Goal: Task Accomplishment & Management: Manage account settings

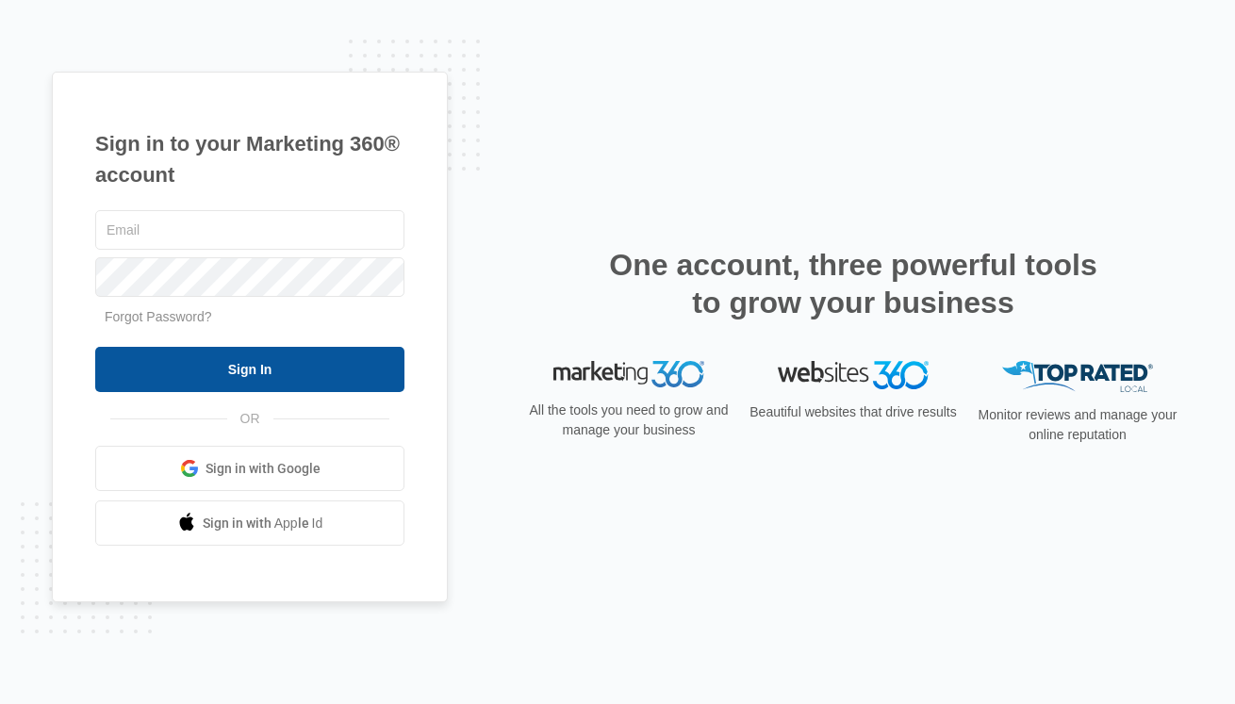
type input "christy.perez@madwire.com"
click at [317, 363] on input "Sign In" at bounding box center [249, 369] width 309 height 45
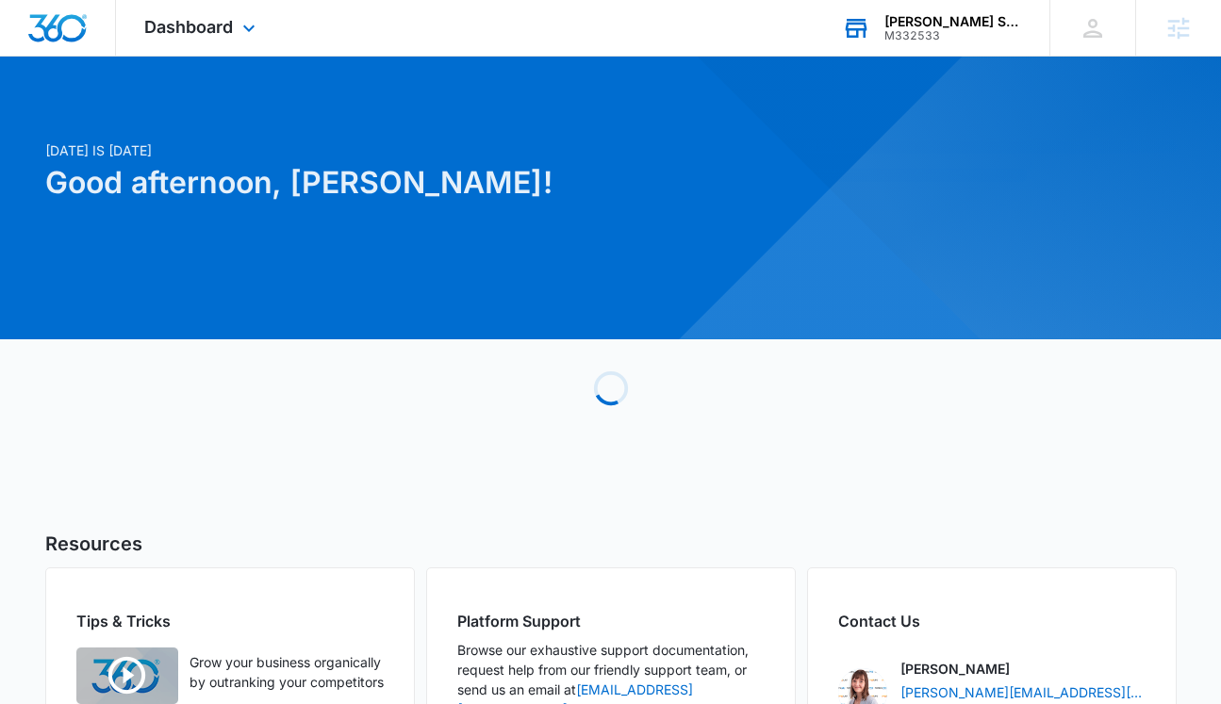
click at [920, 29] on div "M332533" at bounding box center [953, 35] width 138 height 13
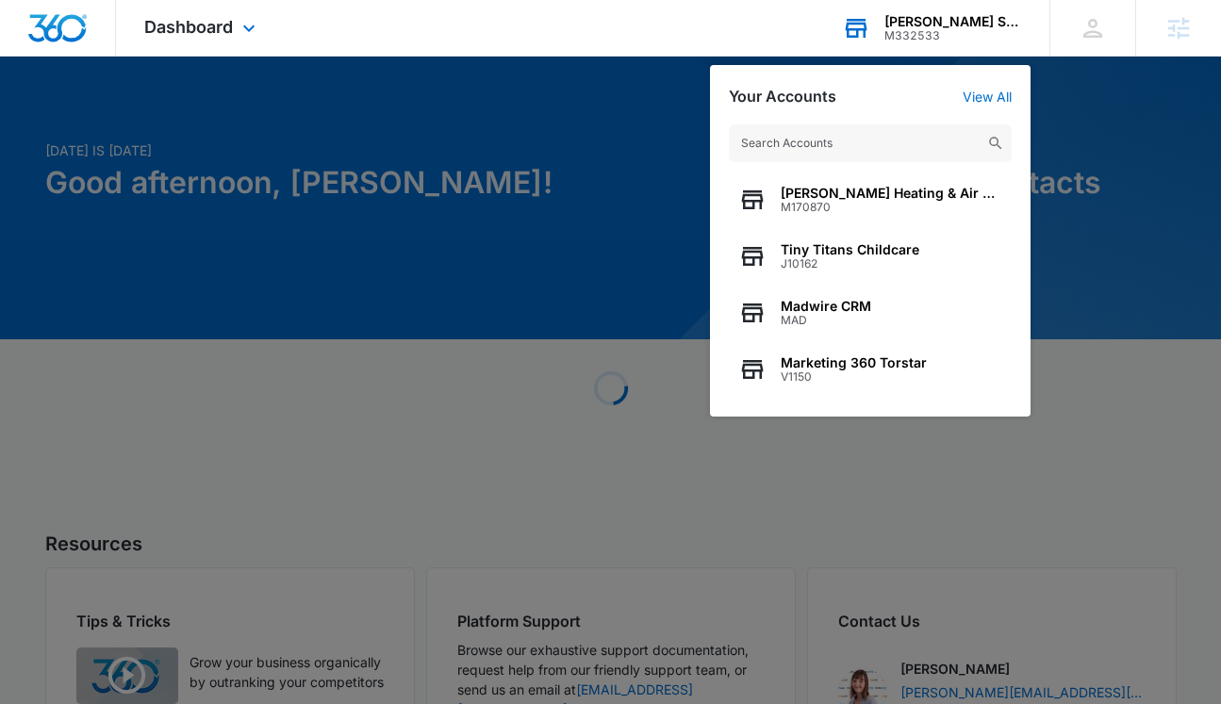
click at [884, 134] on input "text" at bounding box center [870, 143] width 283 height 38
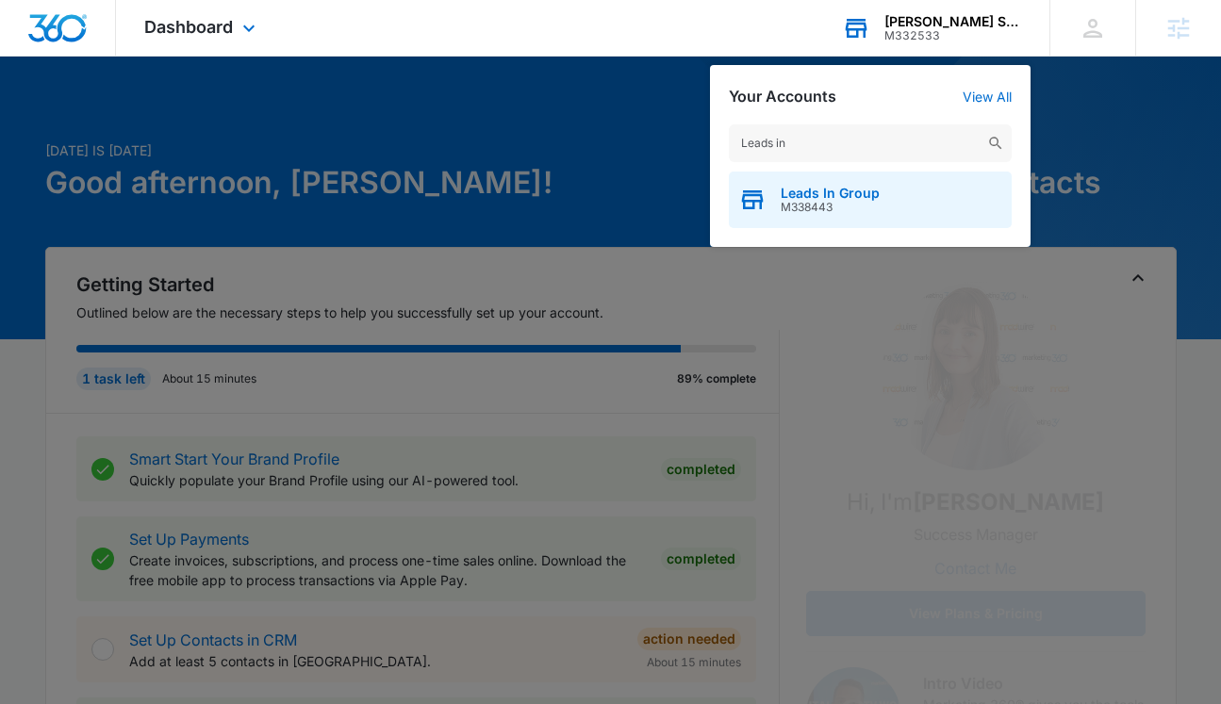
type input "Leads in"
click at [868, 186] on span "Leads In Group" at bounding box center [830, 193] width 99 height 15
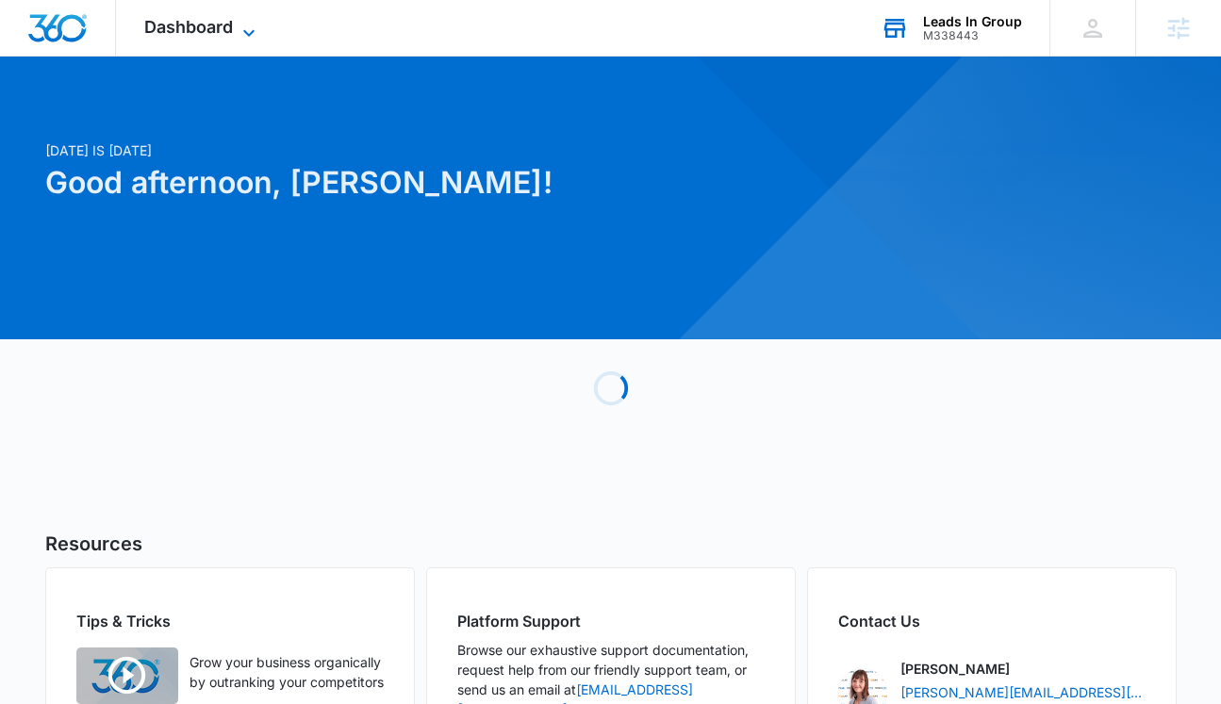
click at [228, 24] on span "Dashboard" at bounding box center [188, 27] width 89 height 20
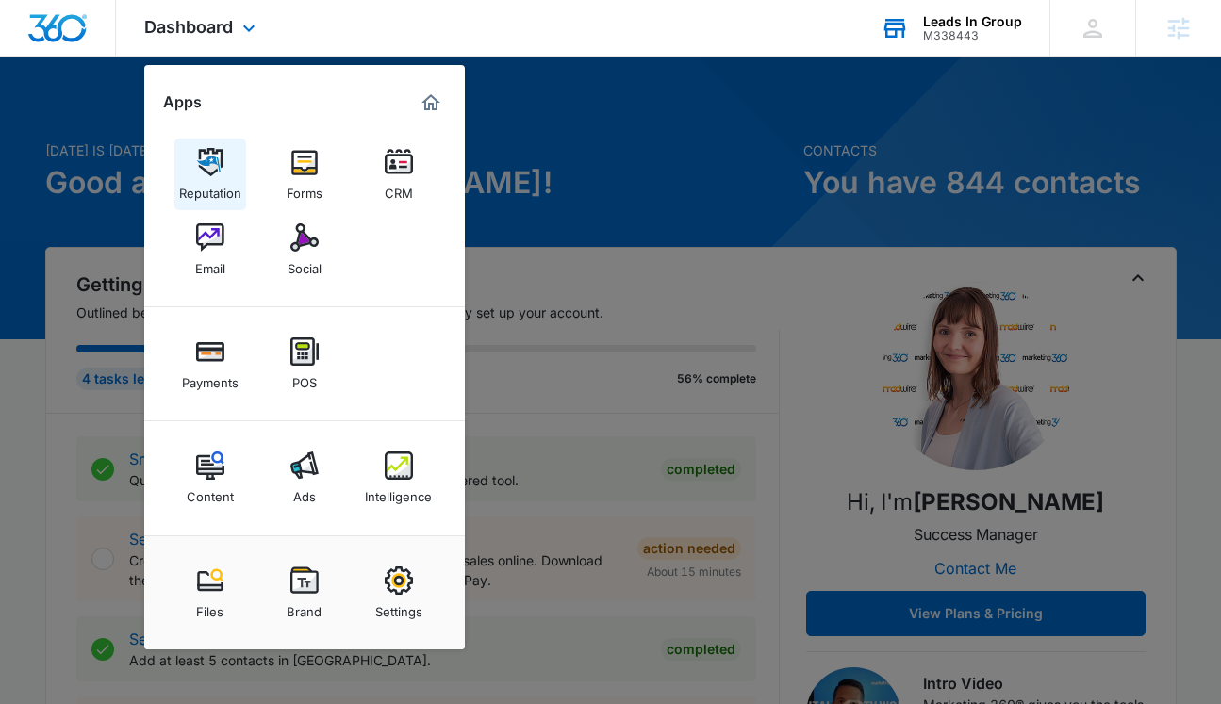
click at [209, 177] on div "Reputation" at bounding box center [210, 188] width 62 height 25
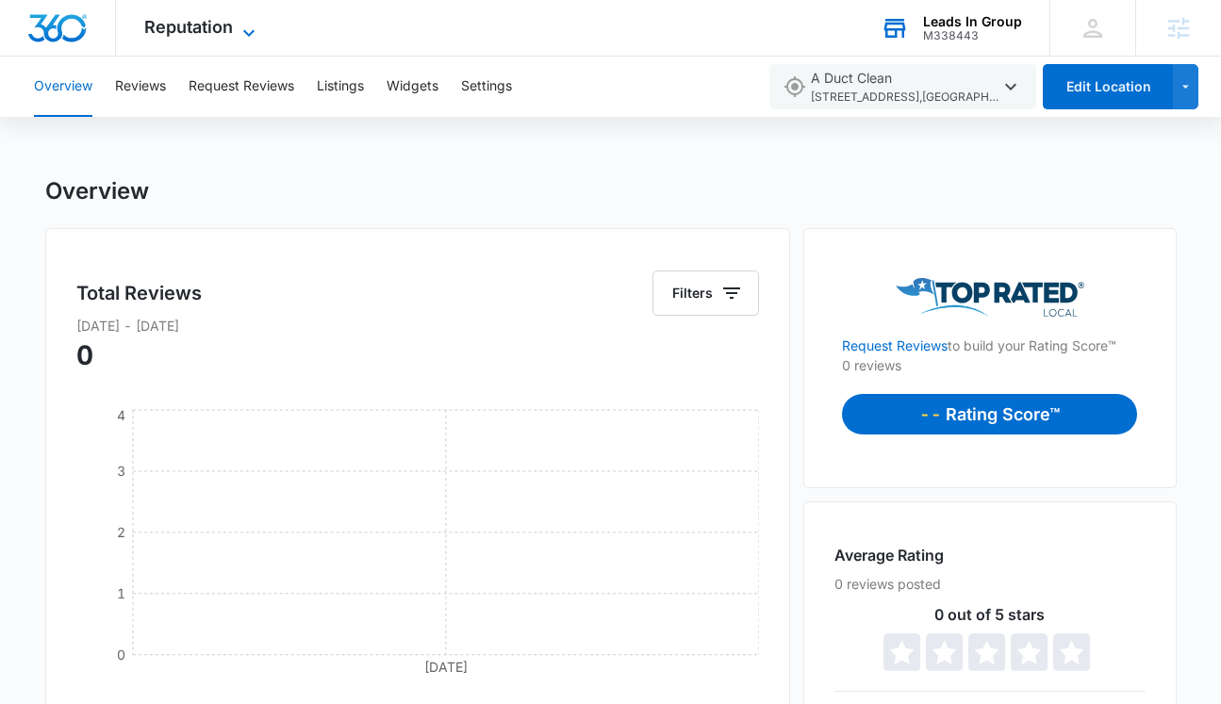
click at [242, 28] on icon at bounding box center [249, 33] width 23 height 23
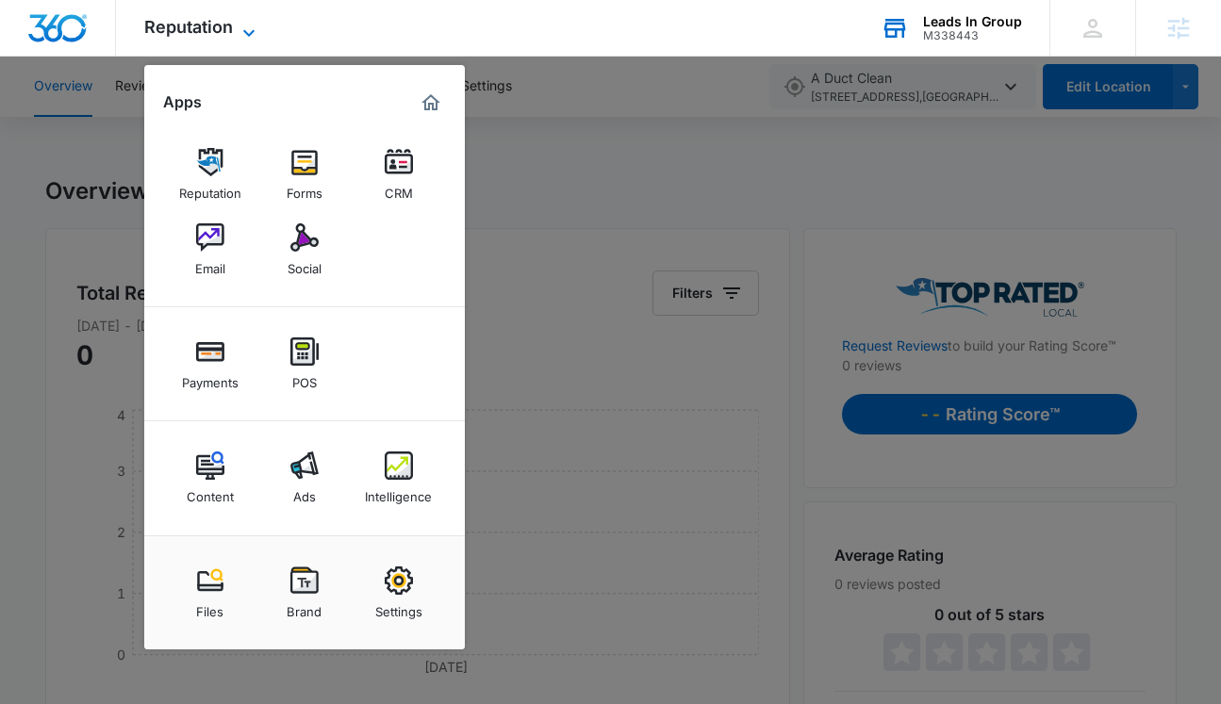
click at [242, 29] on icon at bounding box center [249, 33] width 23 height 23
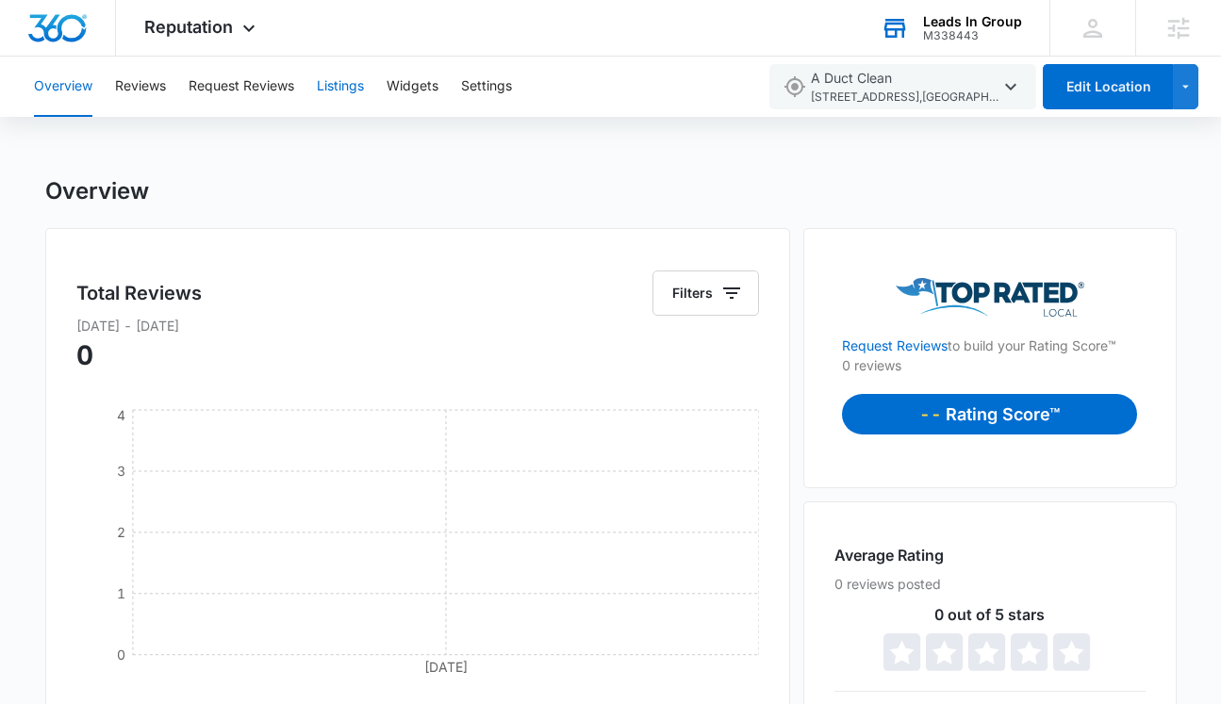
click at [350, 89] on button "Listings" at bounding box center [340, 87] width 47 height 60
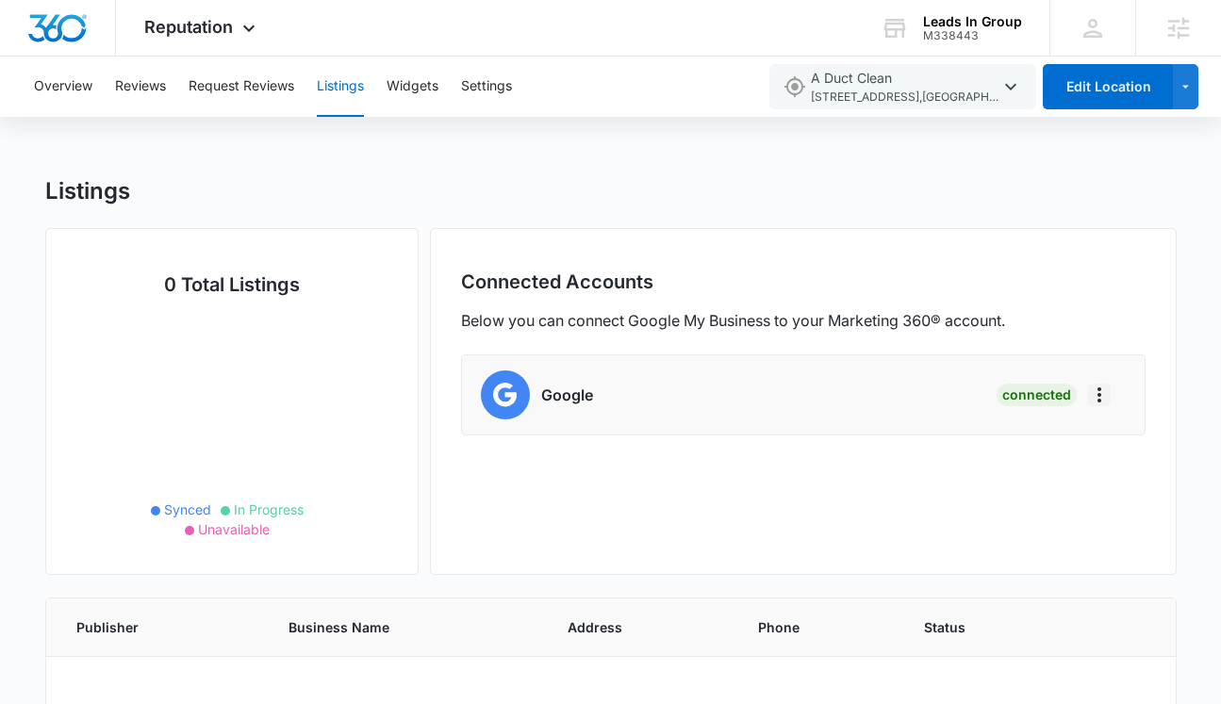
click at [1102, 401] on icon "Actions" at bounding box center [1099, 395] width 23 height 23
click at [1106, 318] on div "Below you can connect Google My Business to your Marketing 360® account." at bounding box center [803, 320] width 685 height 23
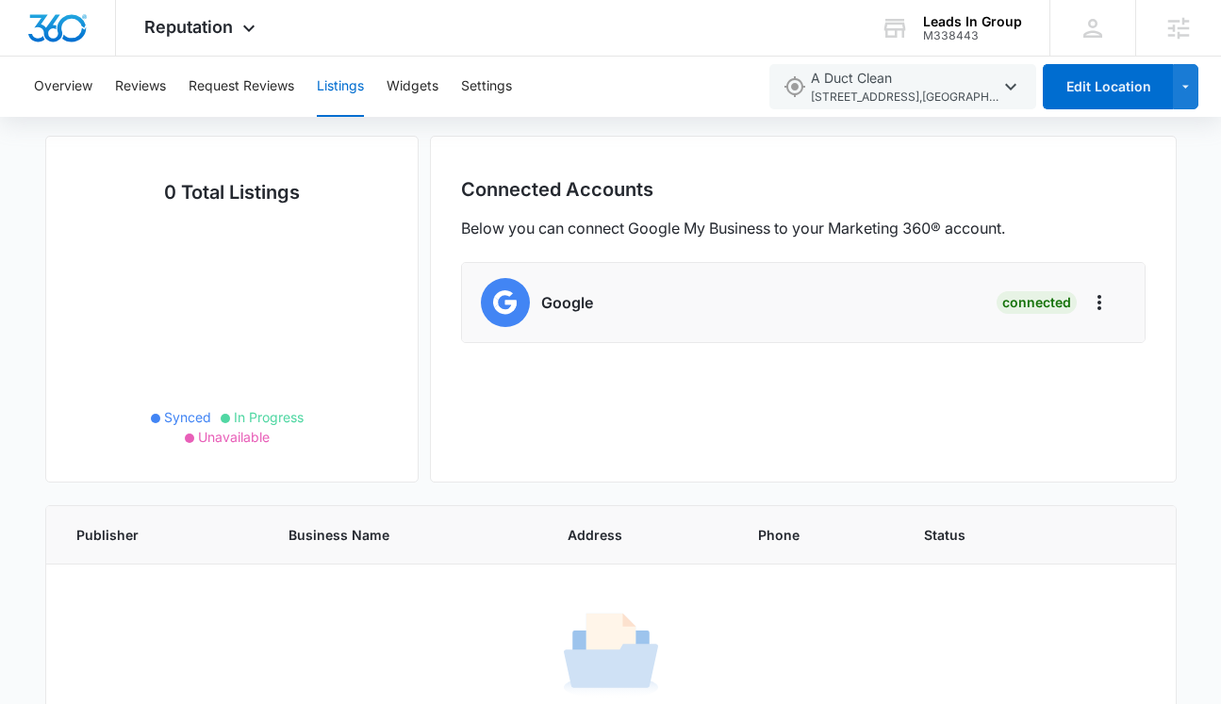
scroll to position [90, 0]
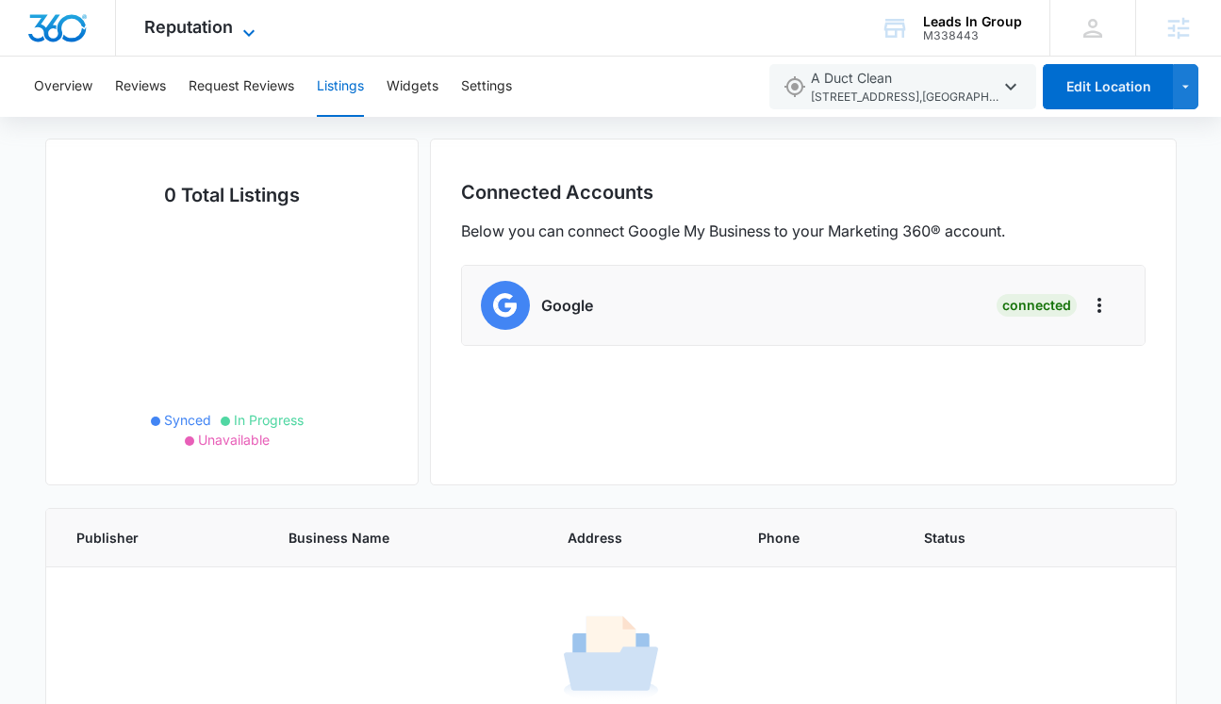
click at [239, 33] on icon at bounding box center [249, 33] width 23 height 23
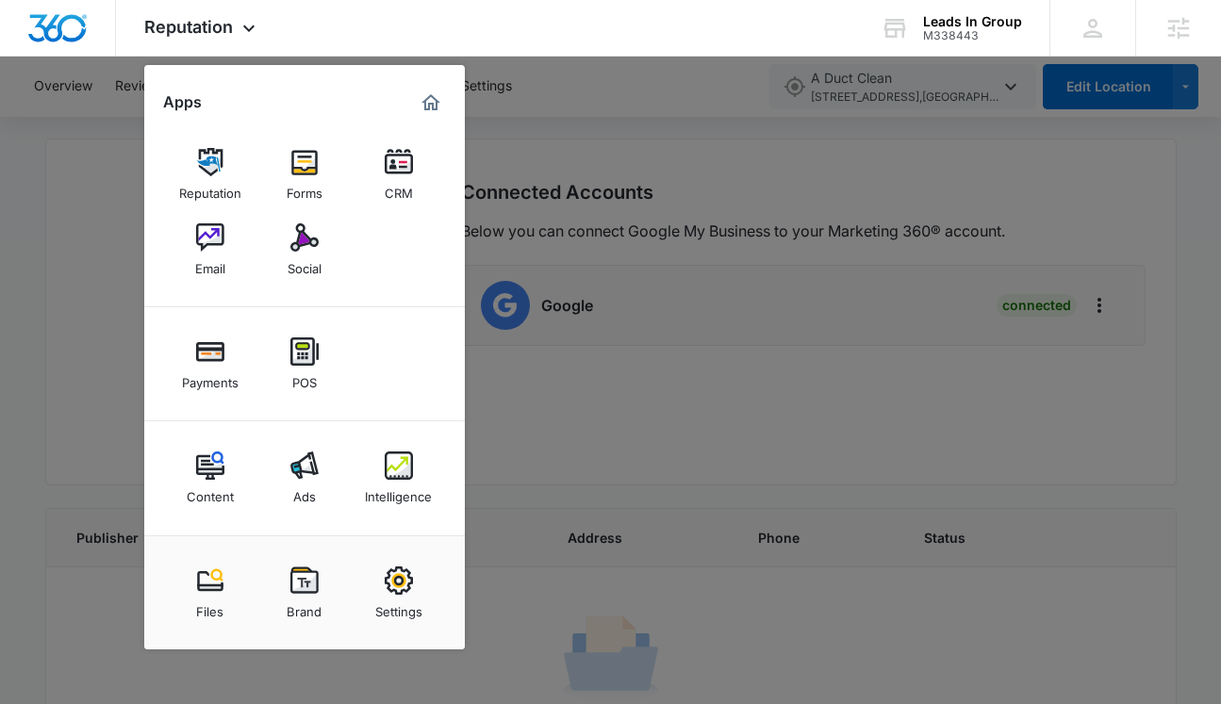
click at [619, 146] on div at bounding box center [610, 352] width 1221 height 704
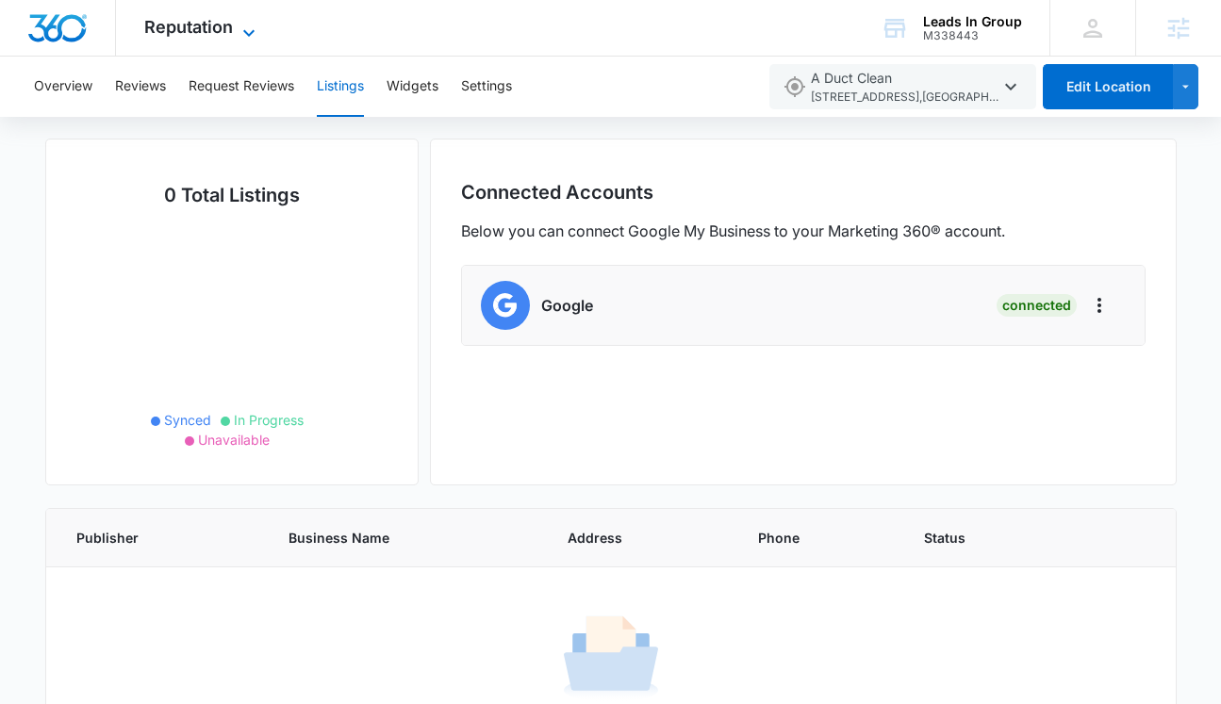
click at [239, 33] on icon at bounding box center [249, 33] width 23 height 23
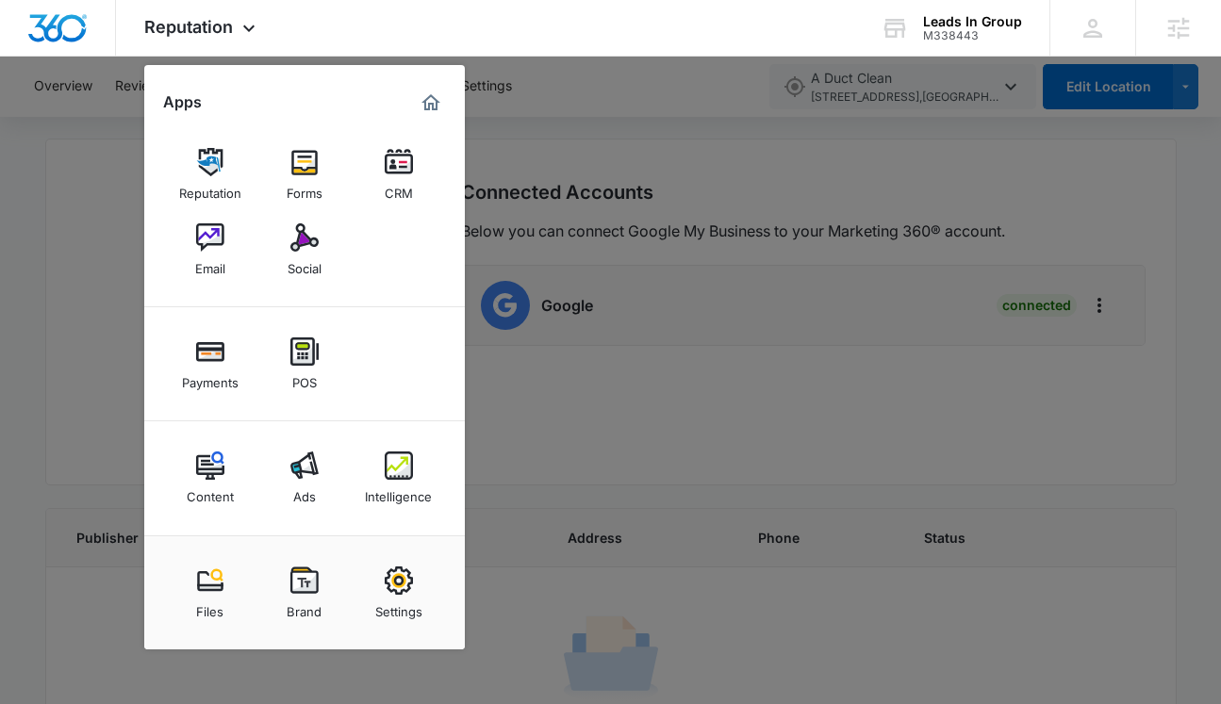
click at [311, 472] on img at bounding box center [304, 466] width 28 height 28
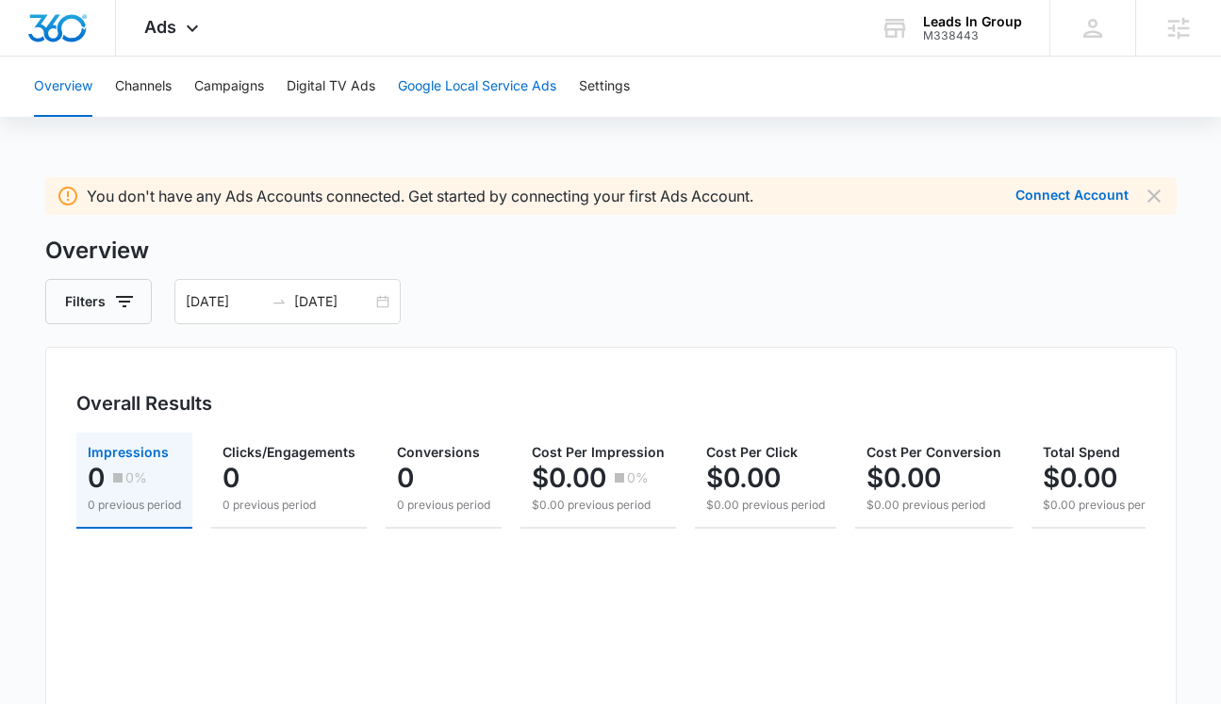
click at [448, 87] on button "Google Local Service Ads" at bounding box center [477, 87] width 158 height 60
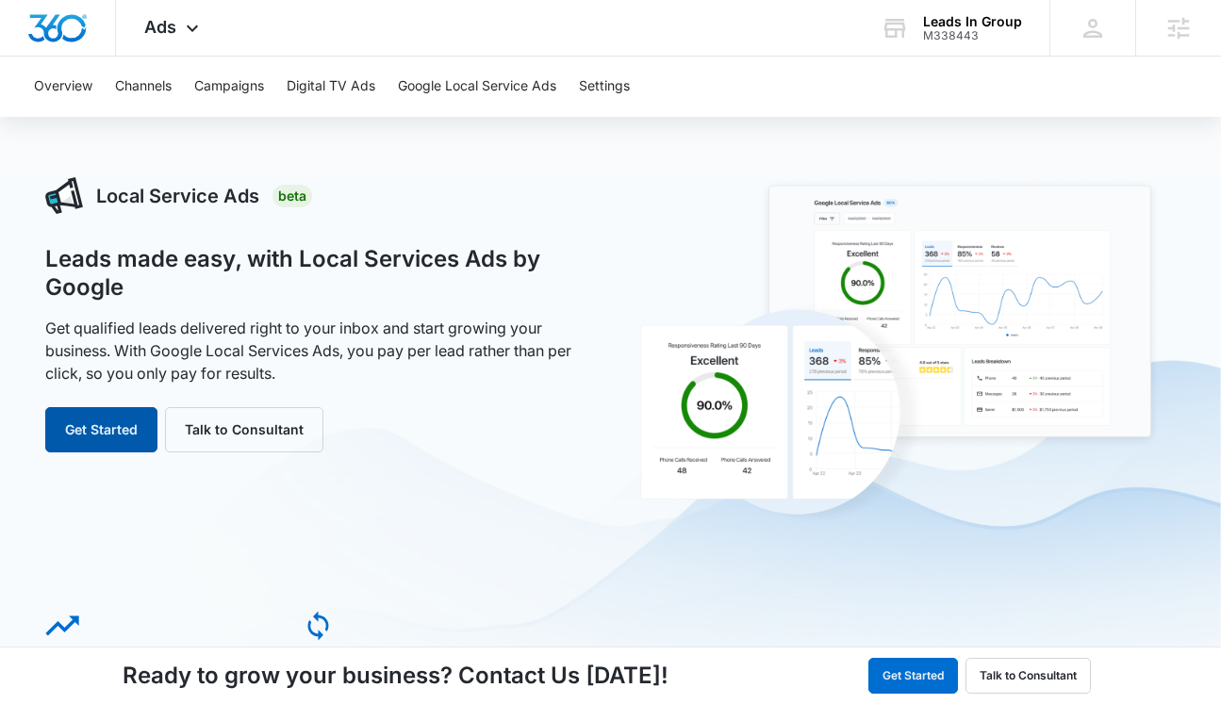
click at [83, 422] on button "Get Started" at bounding box center [101, 429] width 112 height 45
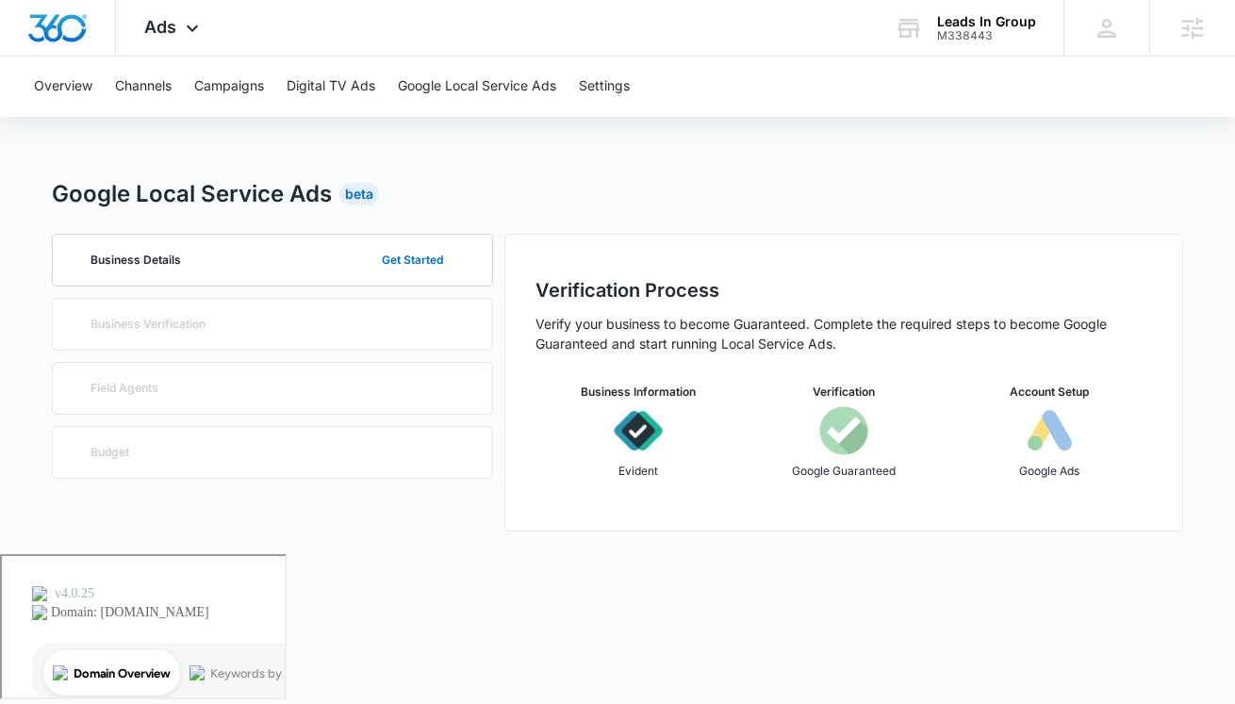
click at [344, 598] on body "Ads Apps Reputation Forms CRM Email Social Payments POS Content Ads Intelligenc…" at bounding box center [617, 352] width 1235 height 704
click at [197, 31] on icon at bounding box center [192, 33] width 23 height 23
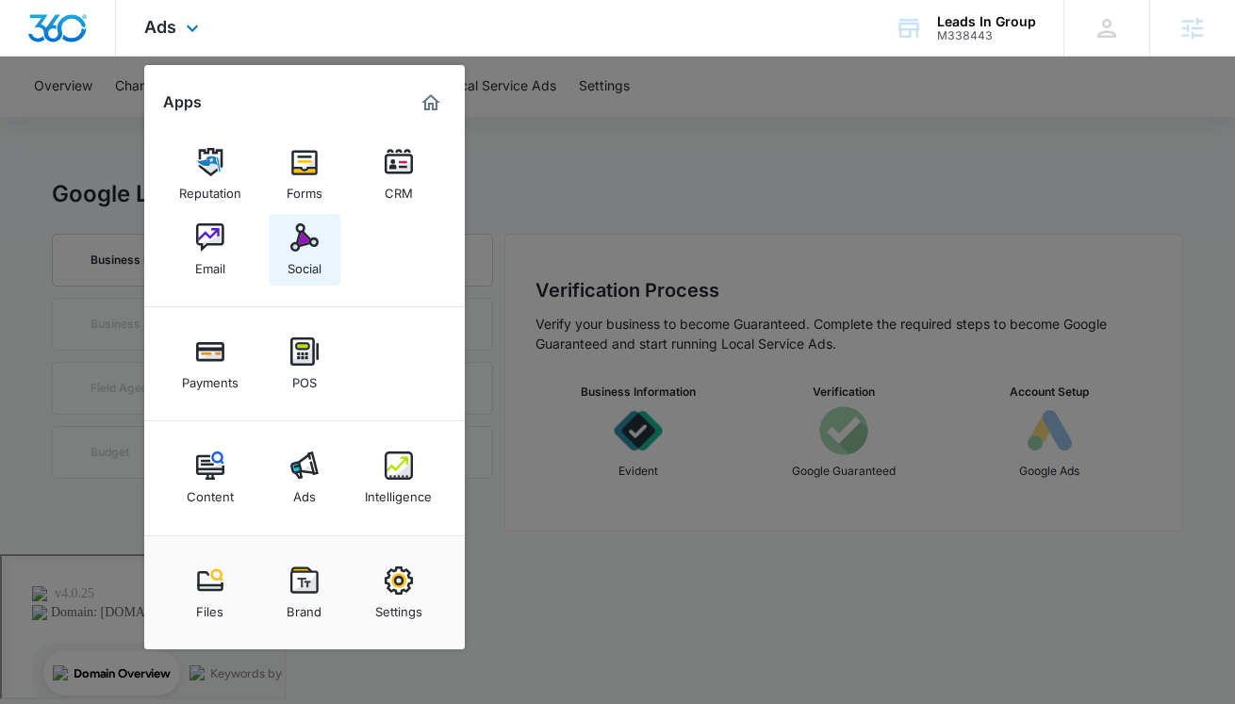
click at [308, 254] on div "Social" at bounding box center [305, 264] width 34 height 25
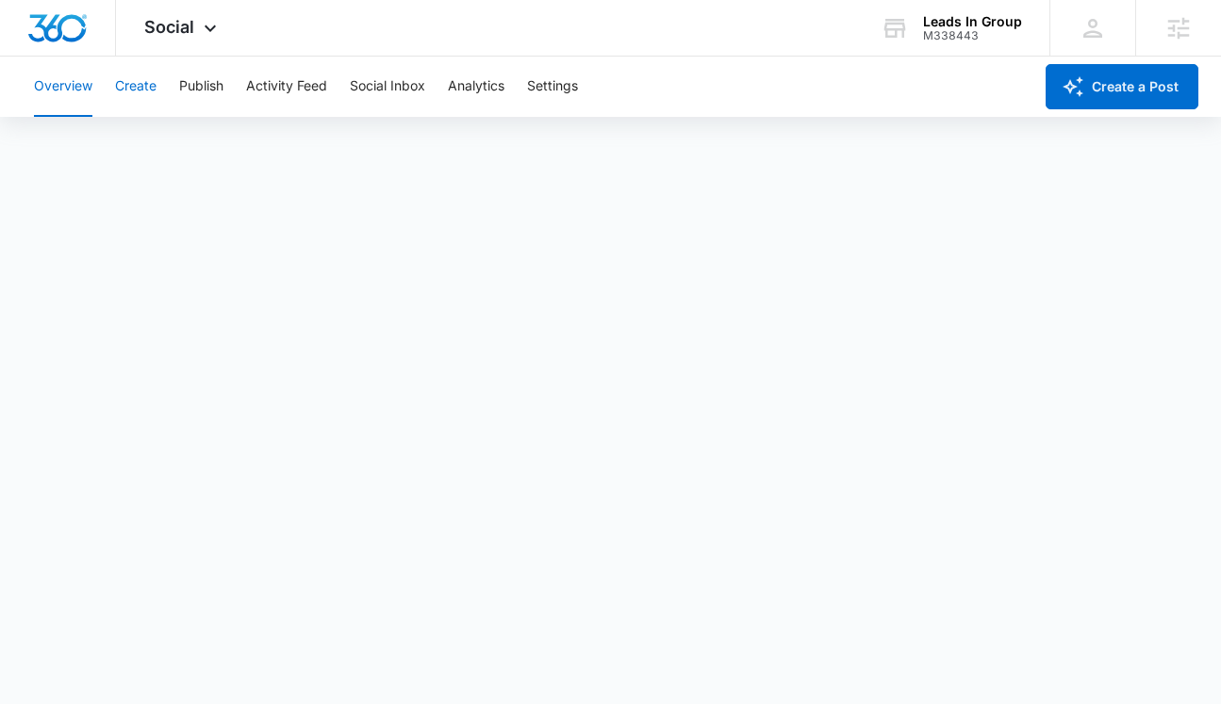
click at [129, 85] on button "Create" at bounding box center [135, 87] width 41 height 60
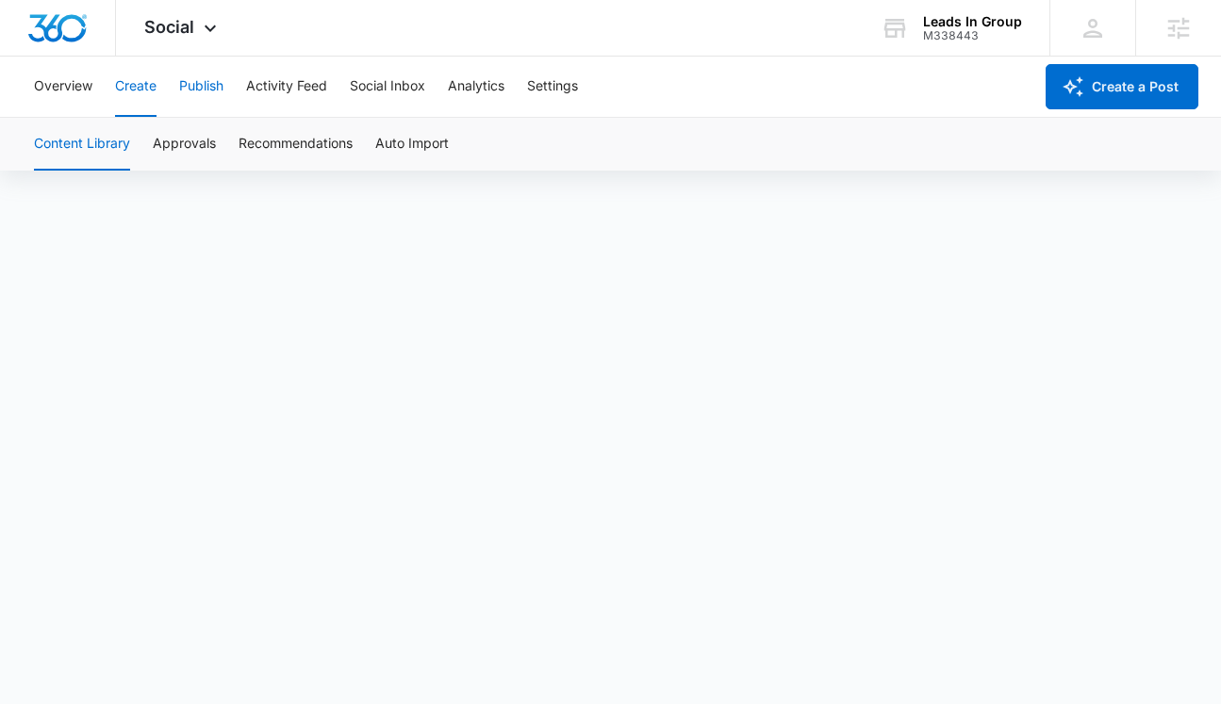
click at [190, 85] on button "Publish" at bounding box center [201, 87] width 44 height 60
click at [124, 97] on button "Create" at bounding box center [135, 87] width 41 height 60
